Goal: Information Seeking & Learning: Learn about a topic

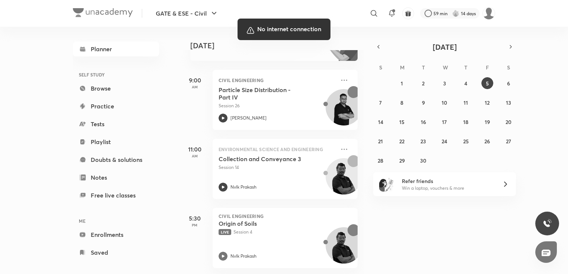
click at [419, 218] on div at bounding box center [284, 137] width 568 height 274
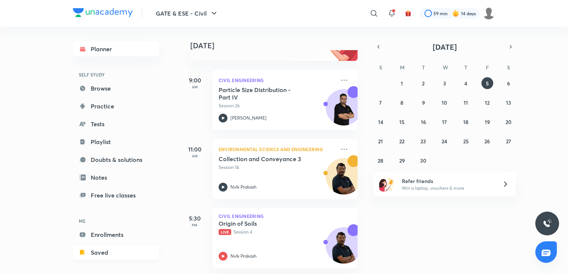
click at [104, 254] on link "Saved" at bounding box center [116, 252] width 86 height 15
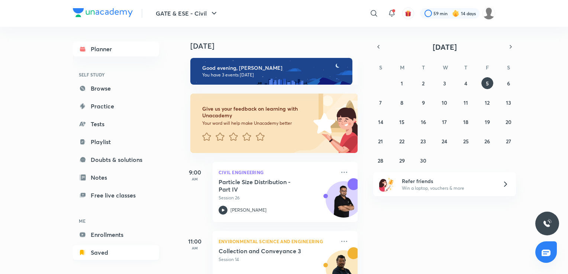
click at [120, 250] on link "Saved" at bounding box center [116, 252] width 86 height 15
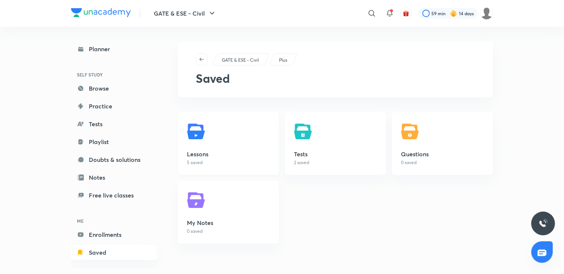
click at [233, 158] on h5 "Lessons" at bounding box center [228, 154] width 83 height 9
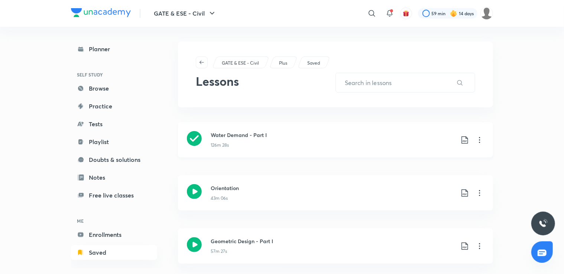
click at [479, 142] on icon at bounding box center [479, 140] width 9 height 9
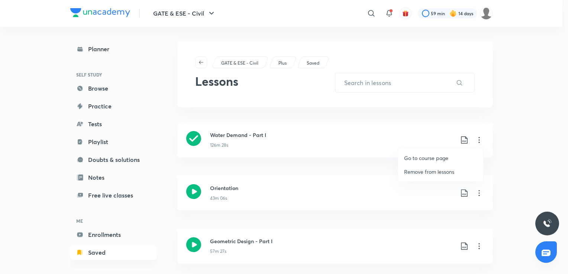
click at [425, 158] on p "Go to course page" at bounding box center [426, 158] width 44 height 8
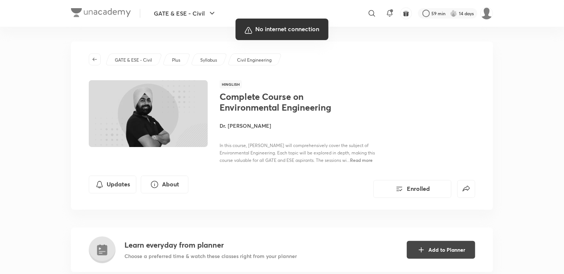
click at [499, 87] on div at bounding box center [282, 137] width 564 height 274
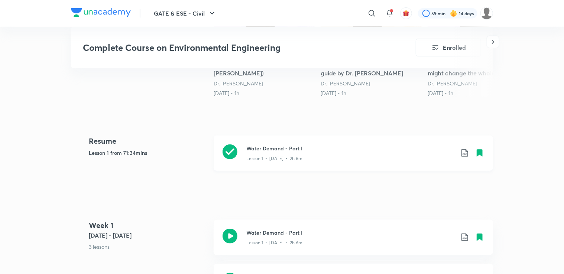
drag, startPoint x: 0, startPoint y: 0, endPoint x: 273, endPoint y: 162, distance: 318.0
click at [273, 162] on div "Water Demand - Part I Lesson 1 • Feb 7 • 2h 6m" at bounding box center [353, 153] width 279 height 35
